Goal: Task Accomplishment & Management: Manage account settings

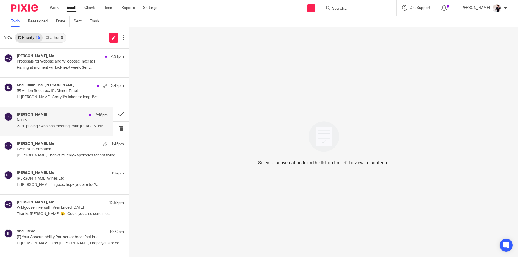
click at [51, 117] on div "Helen Crapper 2:48pm" at bounding box center [62, 114] width 91 height 5
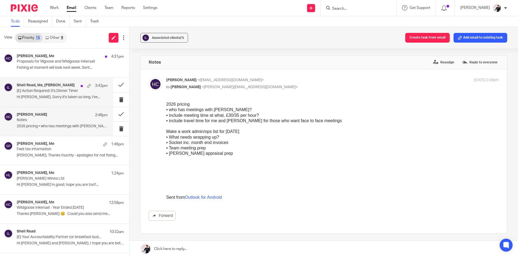
click at [62, 89] on p "[E] Action Required: It's Dinner Time!" at bounding box center [53, 91] width 73 height 5
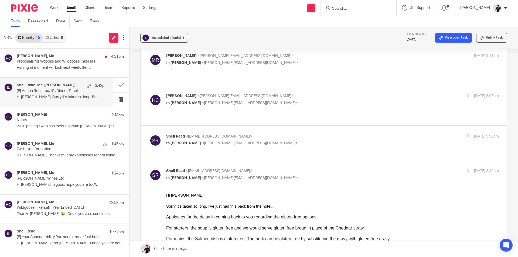
scroll to position [108, 0]
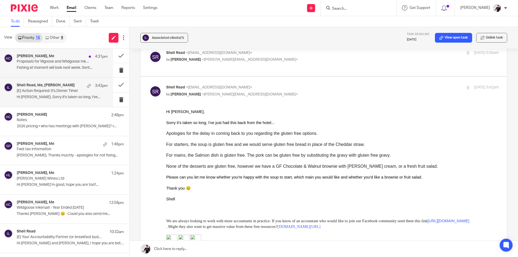
click at [52, 56] on h4 "Jonathan Wildgoose, Me" at bounding box center [35, 56] width 37 height 5
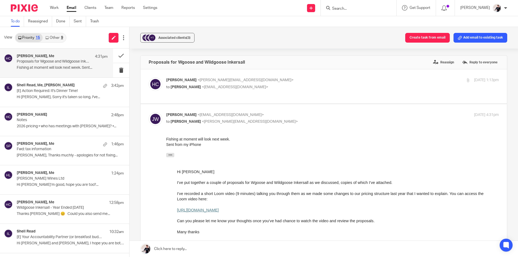
scroll to position [0, 0]
click at [55, 36] on link "Other 9" at bounding box center [54, 37] width 23 height 9
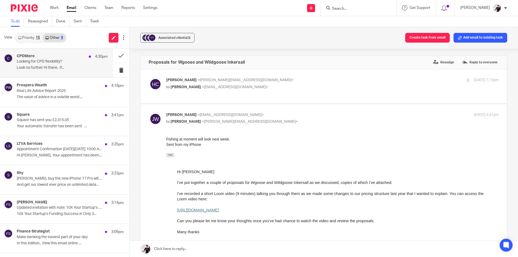
click at [70, 64] on p "Looking for CPD flexibility?" at bounding box center [53, 61] width 73 height 5
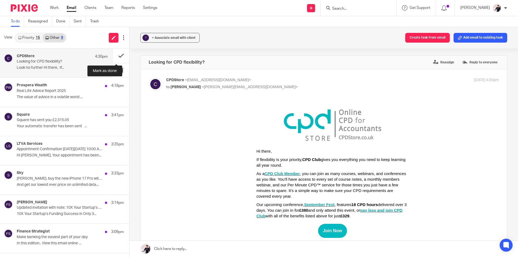
click at [119, 55] on button at bounding box center [121, 56] width 16 height 14
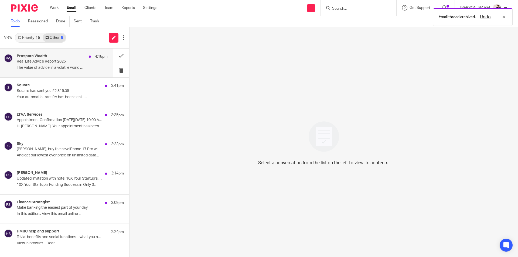
click at [27, 66] on p "The value of advice in a volatile world ..." at bounding box center [62, 67] width 91 height 5
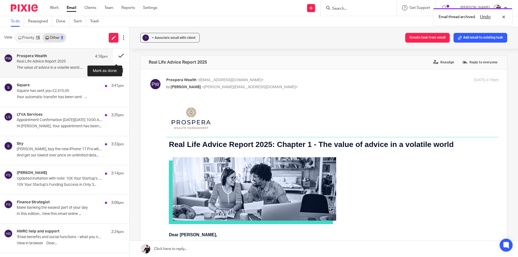
click at [117, 57] on button at bounding box center [121, 56] width 16 height 14
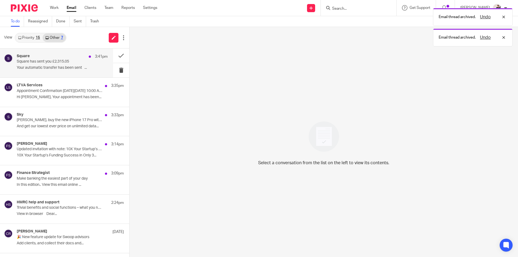
click at [39, 59] on p "Square has sent you £2,315.05" at bounding box center [53, 61] width 73 height 5
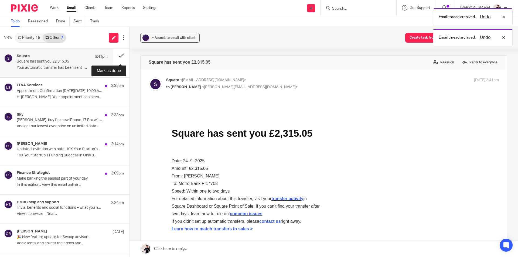
click at [122, 54] on button at bounding box center [121, 56] width 16 height 14
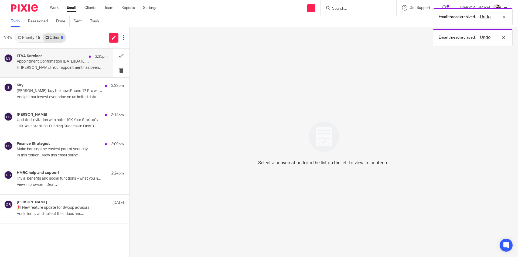
click at [51, 61] on p "Appointment Confirmation on Monday, September 29, 2025 10:00 AM (+01:00)" at bounding box center [53, 61] width 73 height 5
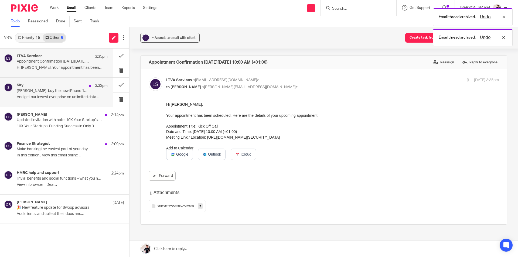
click at [56, 90] on p "Helen, buy the new iPhone 17 Pro with Sky Mobile" at bounding box center [53, 91] width 73 height 5
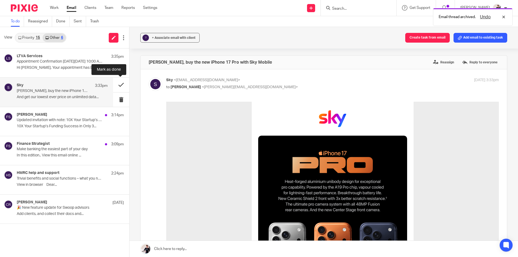
click at [124, 85] on button at bounding box center [121, 85] width 16 height 14
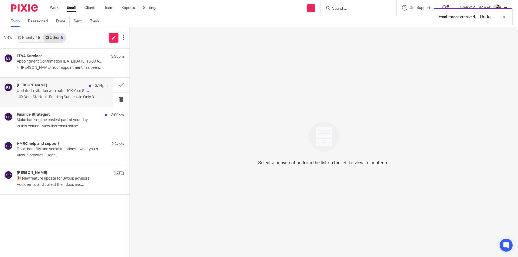
click at [32, 92] on p "Updated invitation with note: 10X Your Startup’s Funding Success in Only 3 mont…" at bounding box center [53, 91] width 73 height 5
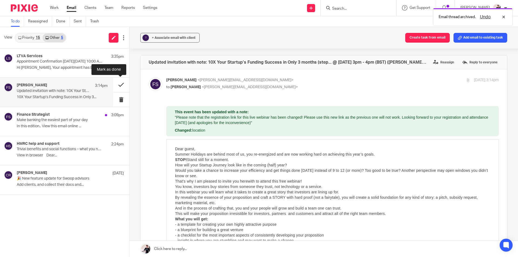
click at [124, 84] on button at bounding box center [121, 85] width 16 height 14
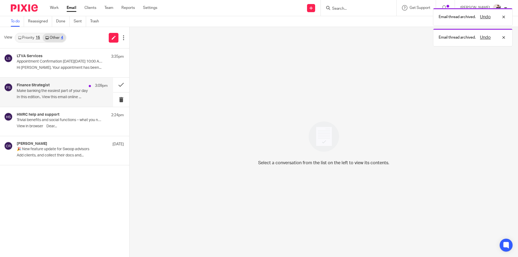
click at [25, 82] on div "Finance Strategist 3:09pm Make banking the easiest part of your day In this edi…" at bounding box center [56, 92] width 113 height 29
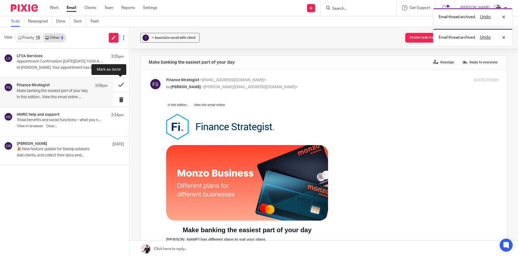
click at [118, 83] on button at bounding box center [121, 85] width 16 height 14
